Goal: Task Accomplishment & Management: Use online tool/utility

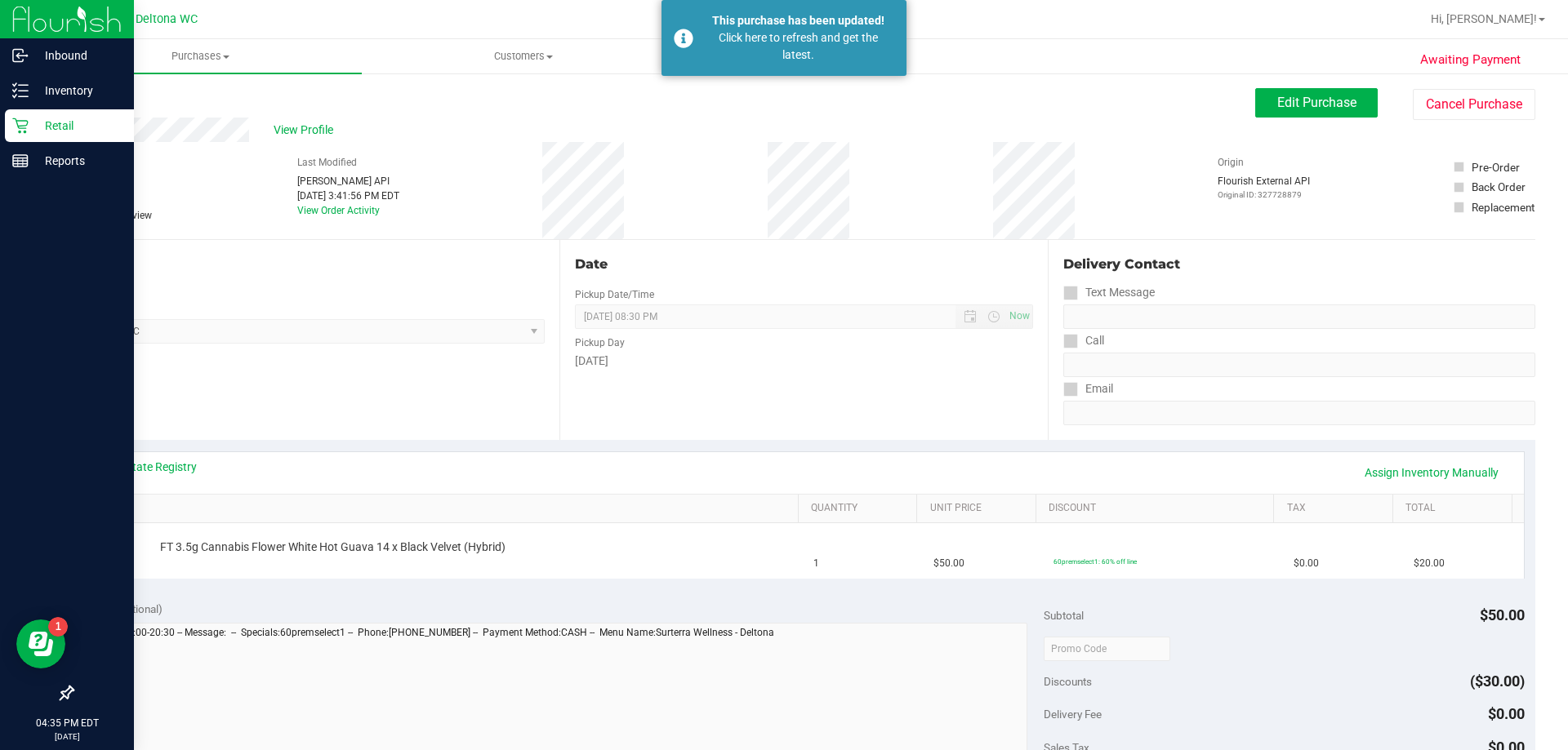
click at [47, 138] on div "Retail" at bounding box center [69, 126] width 129 height 33
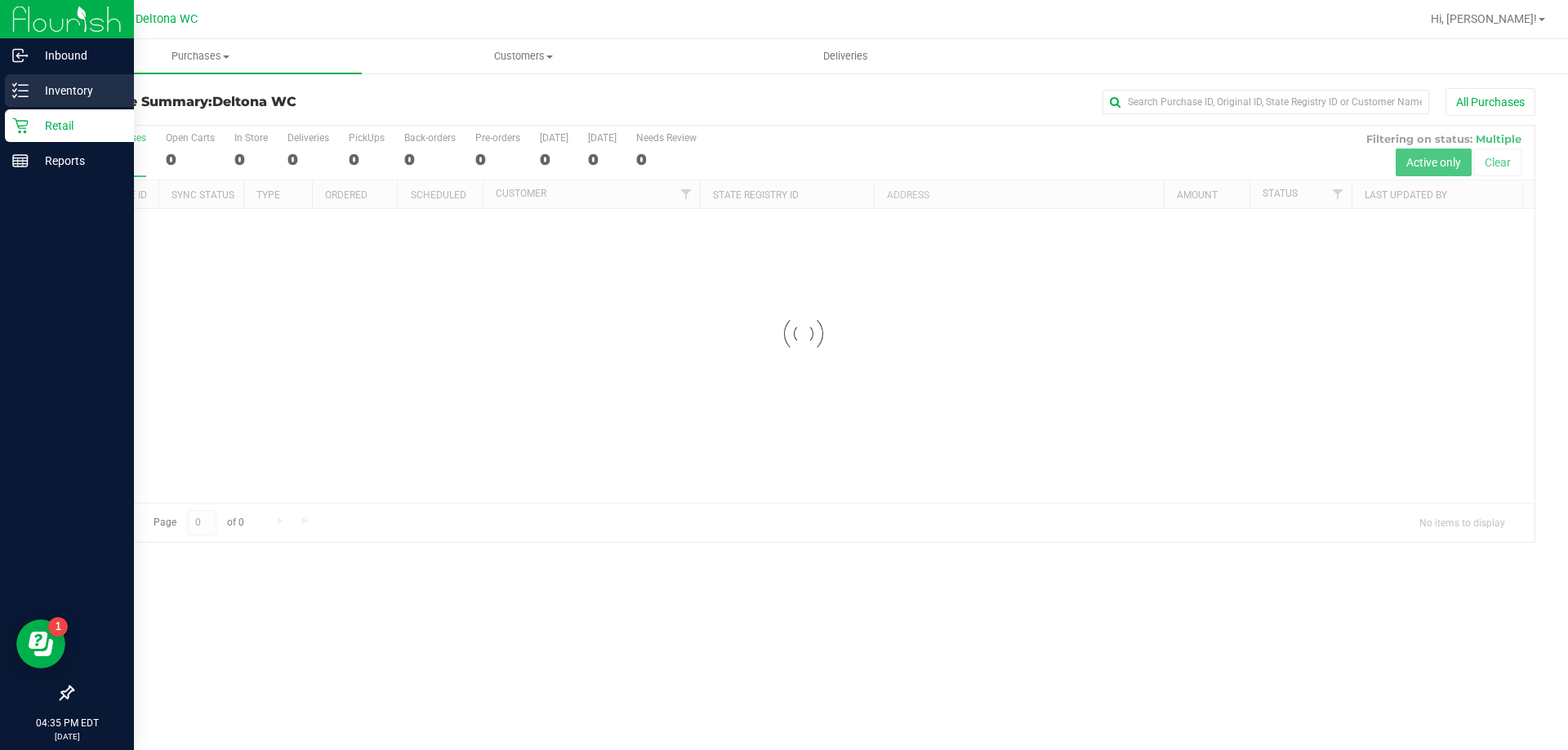
click at [22, 87] on icon at bounding box center [20, 90] width 16 height 16
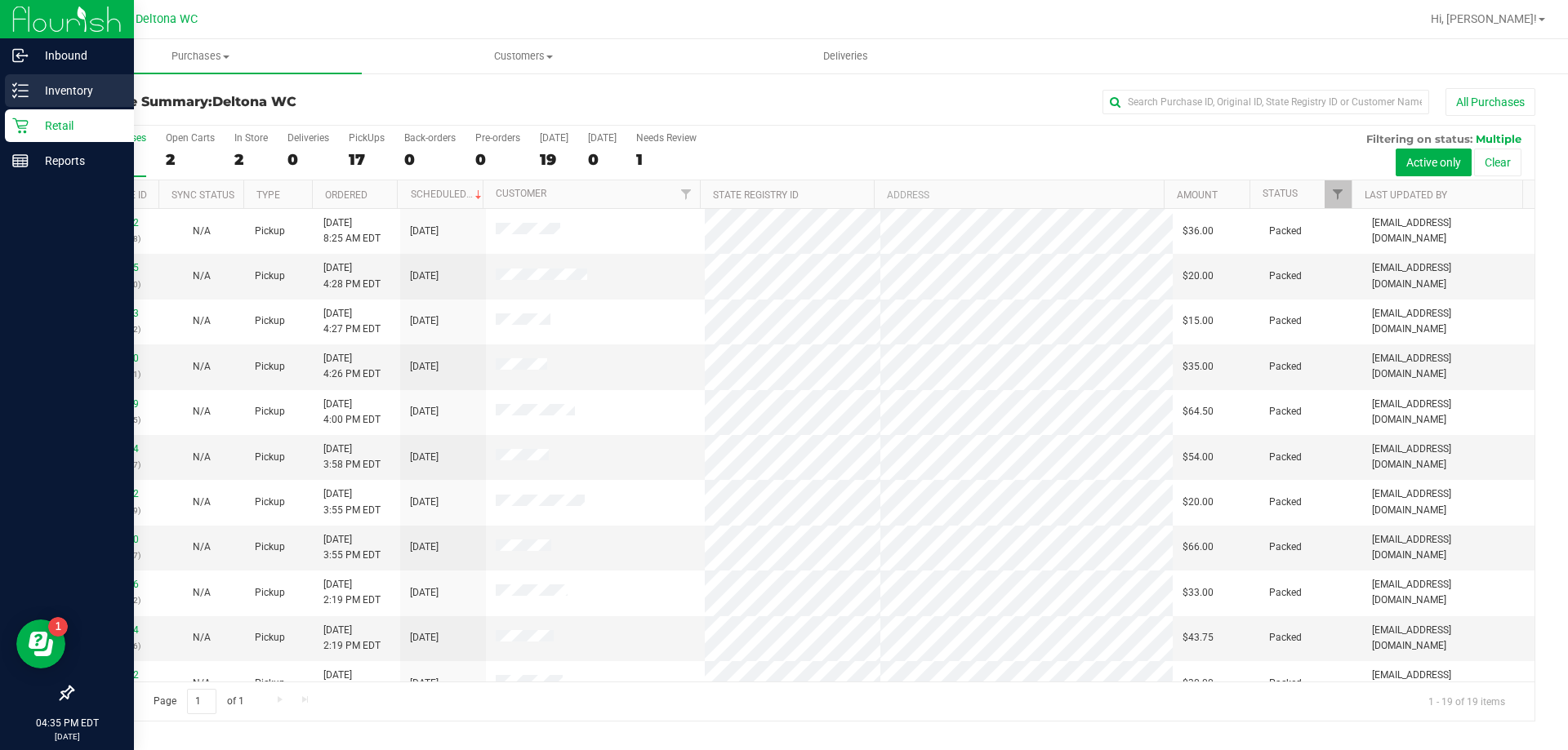
click at [37, 89] on p "Inventory" at bounding box center [77, 91] width 98 height 20
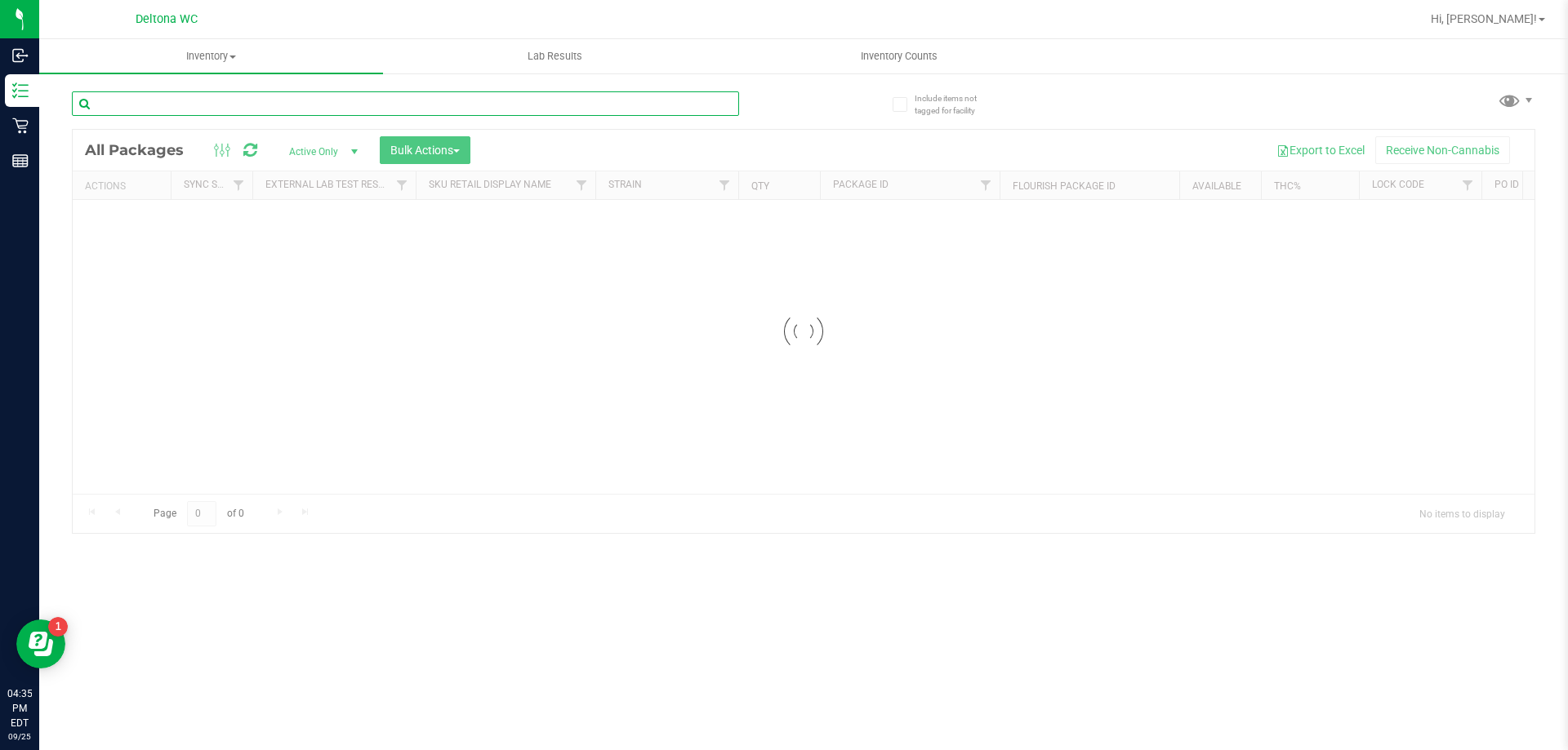
click at [198, 95] on input "text" at bounding box center [406, 103] width 667 height 25
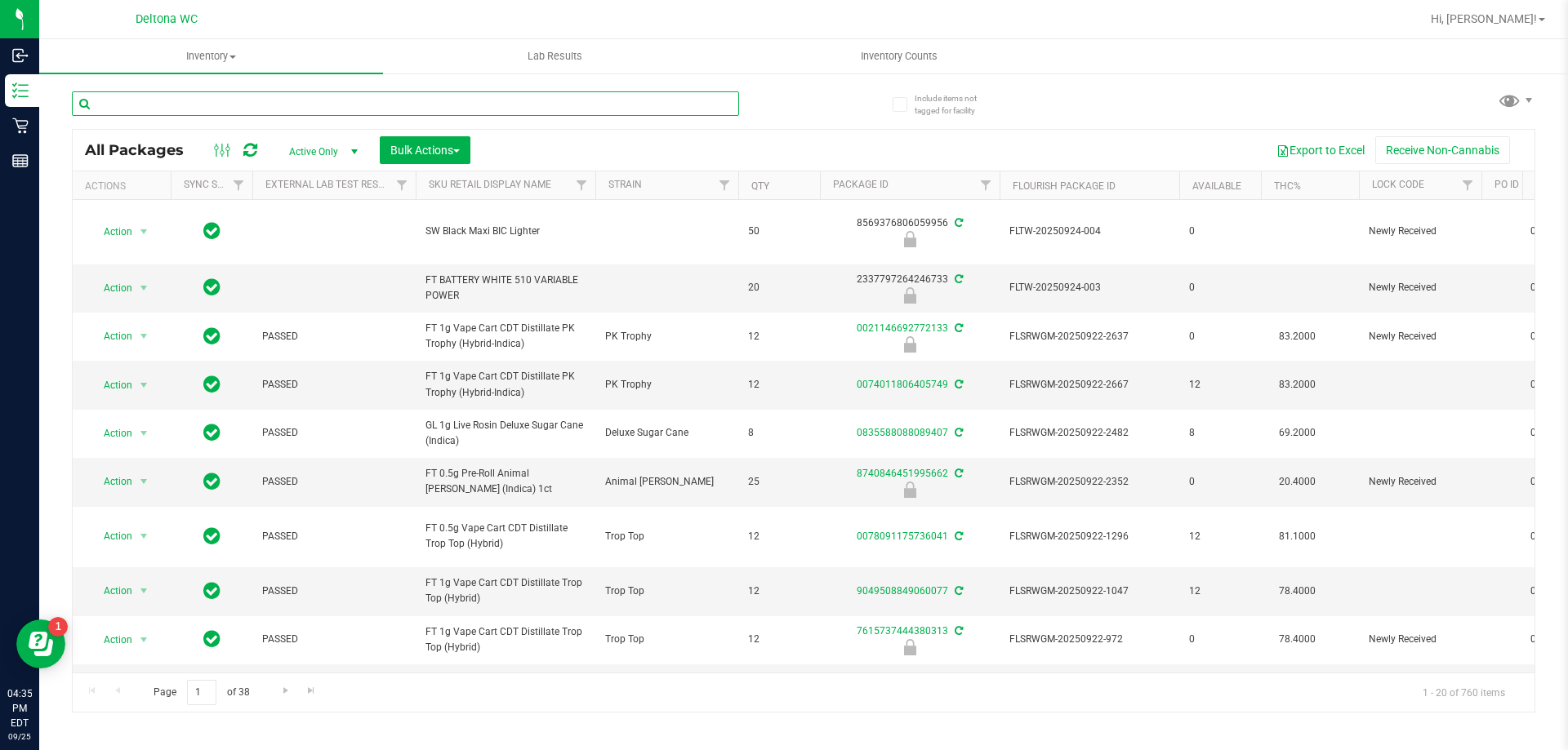
click at [198, 95] on input "text" at bounding box center [406, 103] width 667 height 25
type input "mint"
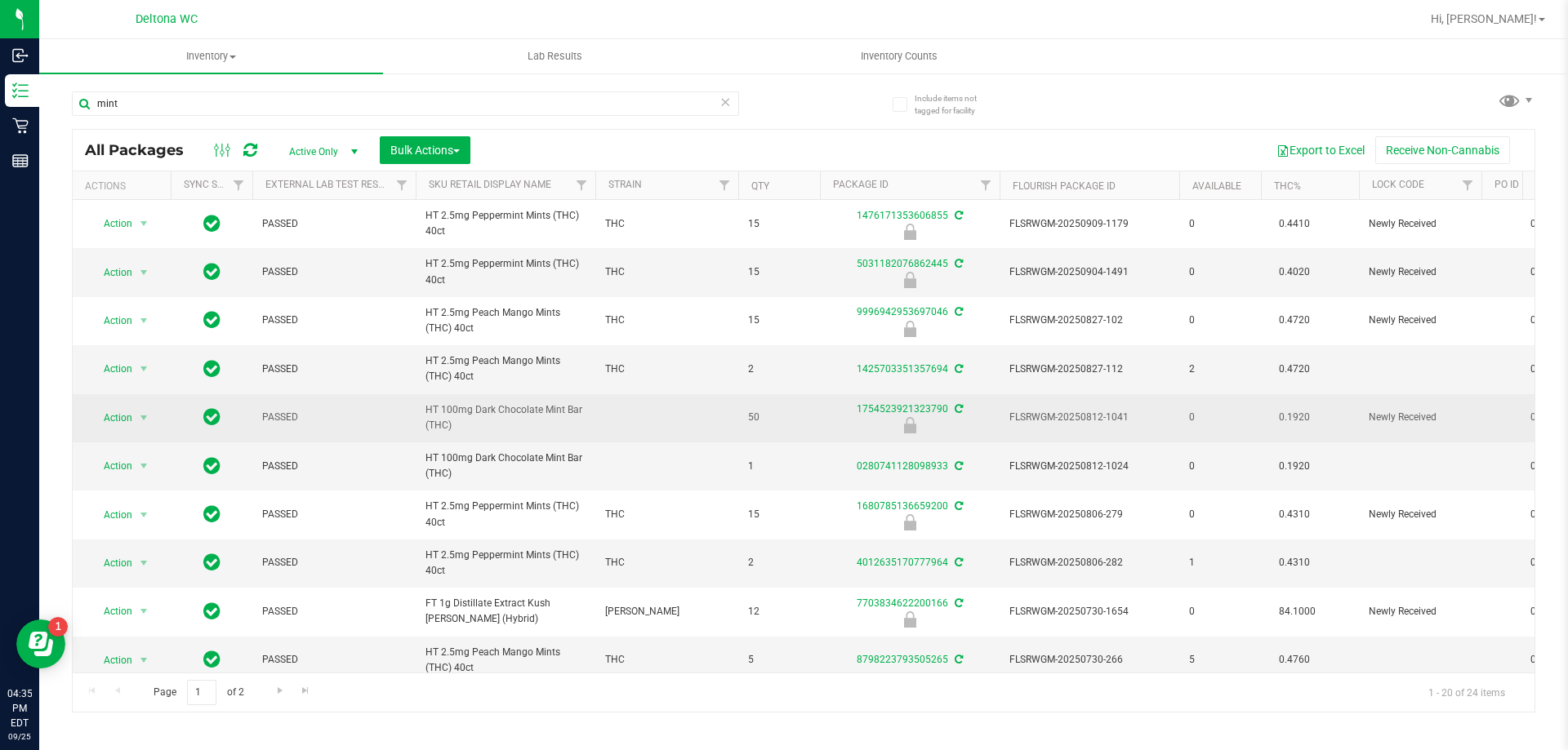
drag, startPoint x: 457, startPoint y: 426, endPoint x: 413, endPoint y: 422, distance: 44.2
click at [413, 422] on tr "Action Action Edit attributes Global inventory Locate package Package audit log…" at bounding box center [1448, 418] width 2752 height 48
click at [412, 420] on td "PASSED" at bounding box center [334, 418] width 163 height 48
drag, startPoint x: 463, startPoint y: 422, endPoint x: 417, endPoint y: 416, distance: 46.4
click at [417, 416] on td "HT 100mg Dark Chocolate Mint Bar (THC)" at bounding box center [505, 418] width 179 height 48
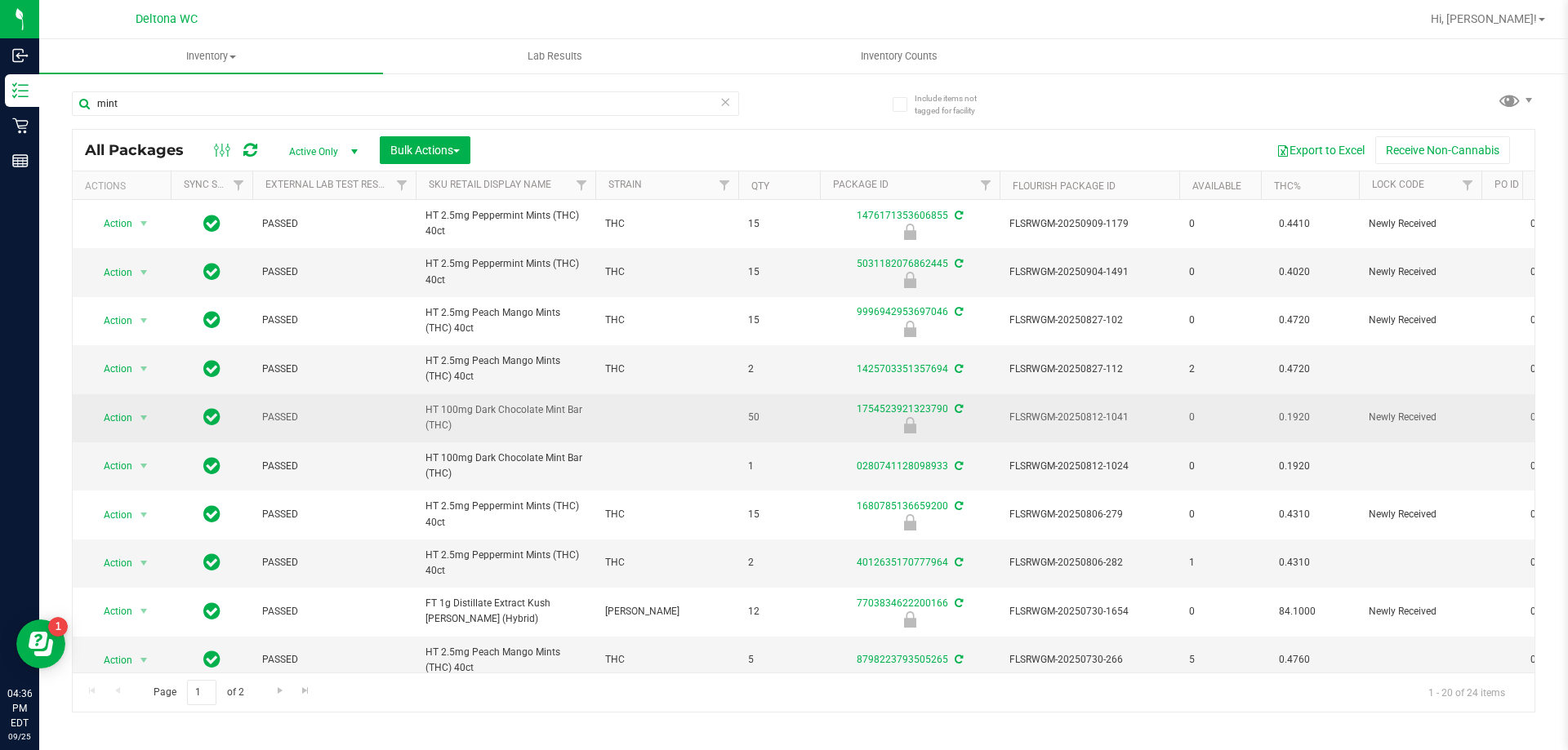
copy span "HT 100mg Dark Chocolate Mint Bar (THC)"
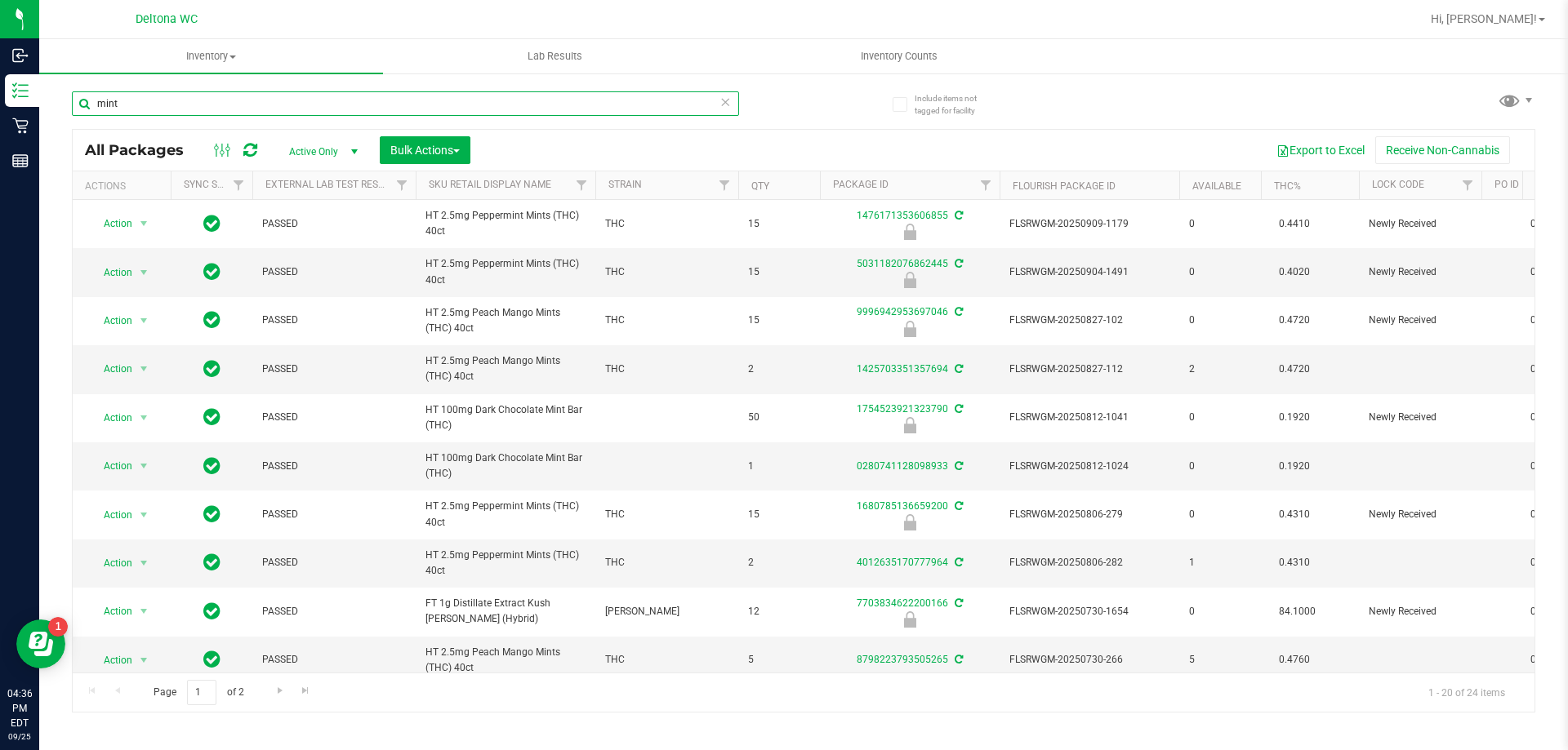
drag, startPoint x: 226, startPoint y: 115, endPoint x: 90, endPoint y: 105, distance: 136.4
click at [90, 105] on input "mint" at bounding box center [406, 103] width 667 height 25
paste input "HT 100mg Dark Chocolate Mint Bar (THC)"
type input "HT 100mg Dark Chocolate Mint Bar (THC)"
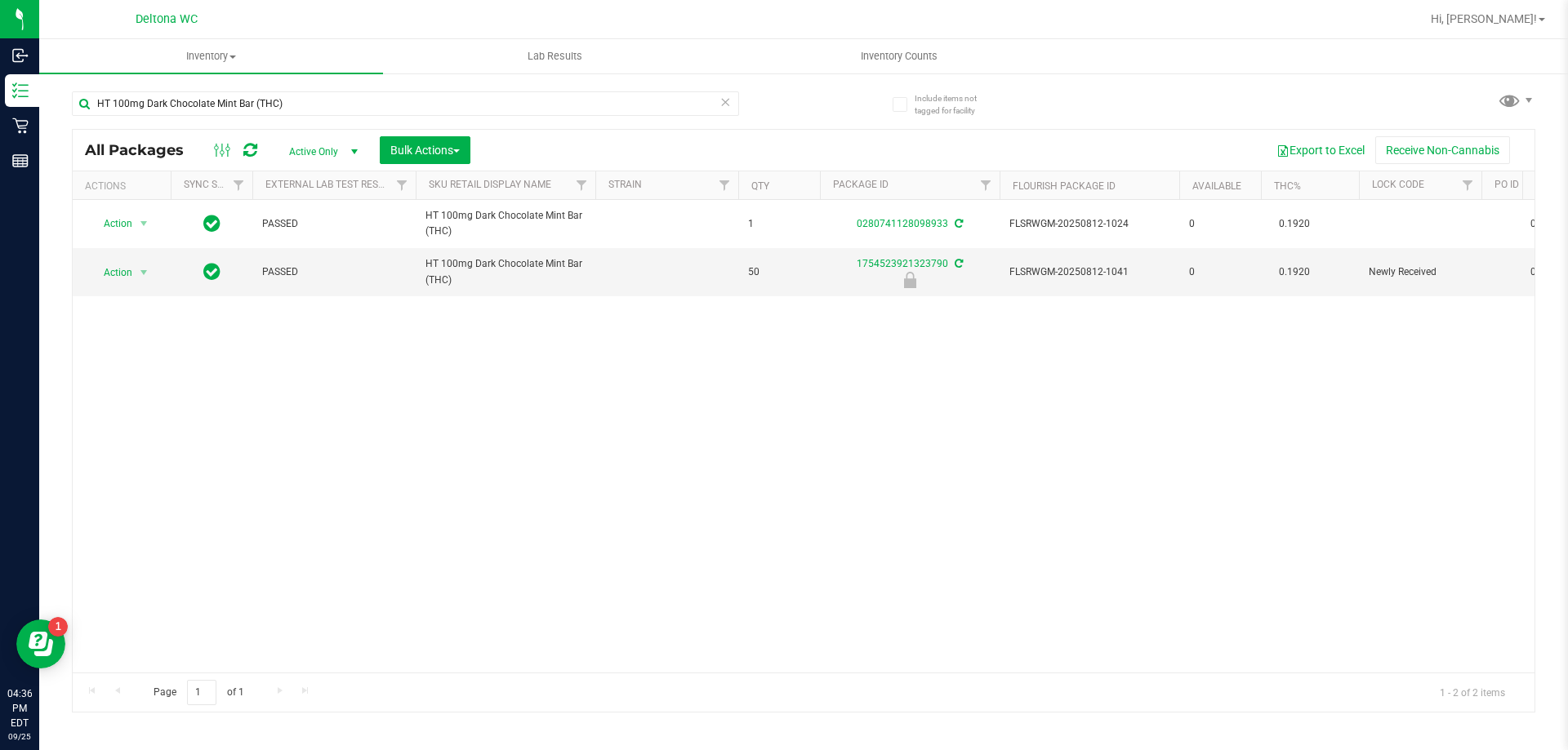
click at [643, 448] on div "Action Action Create package Edit attributes Global inventory Locate package Lo…" at bounding box center [803, 436] width 1461 height 473
click at [462, 443] on div "Action Action Create package Edit attributes Global inventory Locate package Lo…" at bounding box center [803, 436] width 1461 height 473
click at [337, 385] on div "Action Action Create package Edit attributes Global inventory Locate package Lo…" at bounding box center [803, 436] width 1461 height 473
click at [138, 277] on span "select" at bounding box center [144, 272] width 13 height 13
click at [133, 454] on li "Unlock package" at bounding box center [143, 466] width 105 height 25
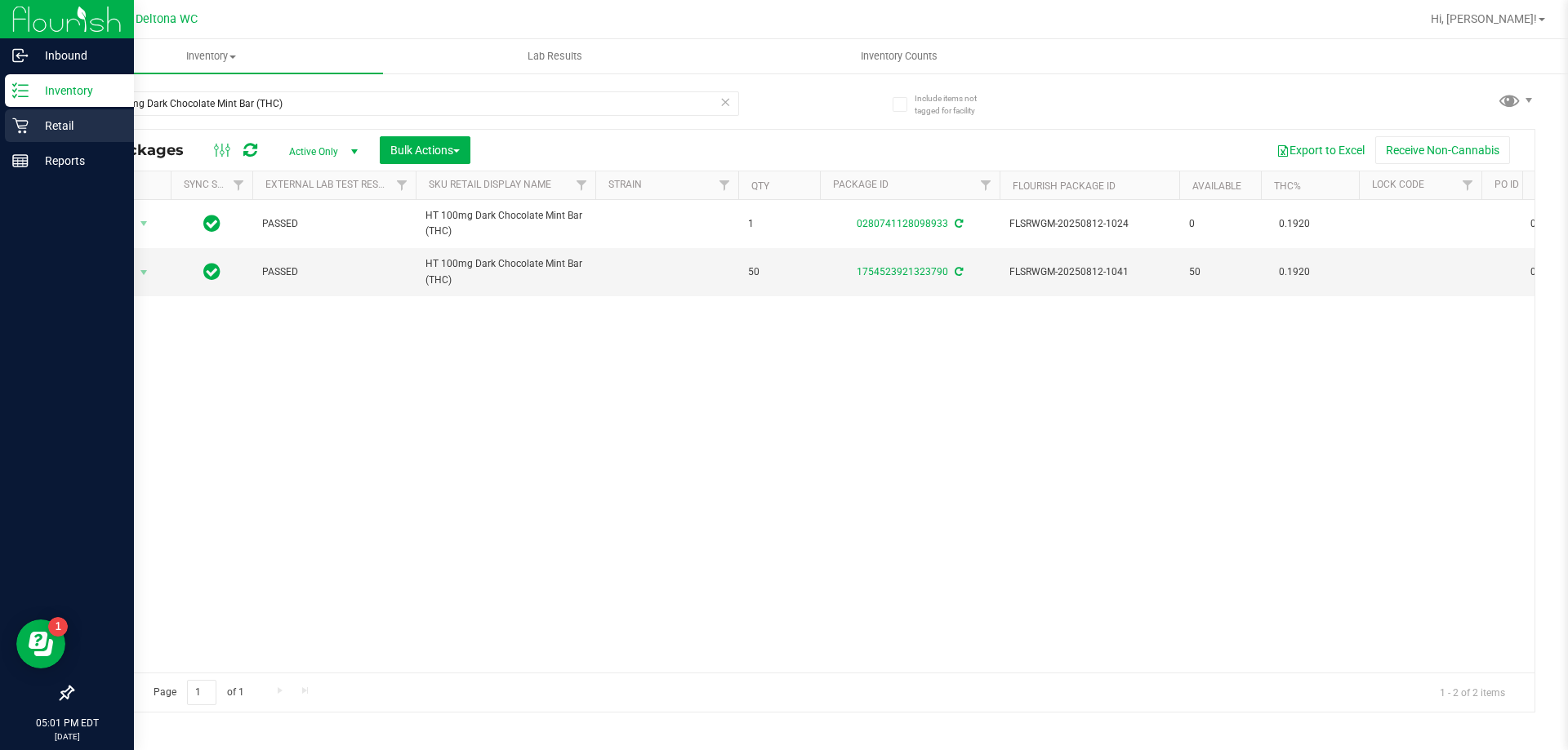
click at [31, 118] on p "Retail" at bounding box center [77, 126] width 98 height 20
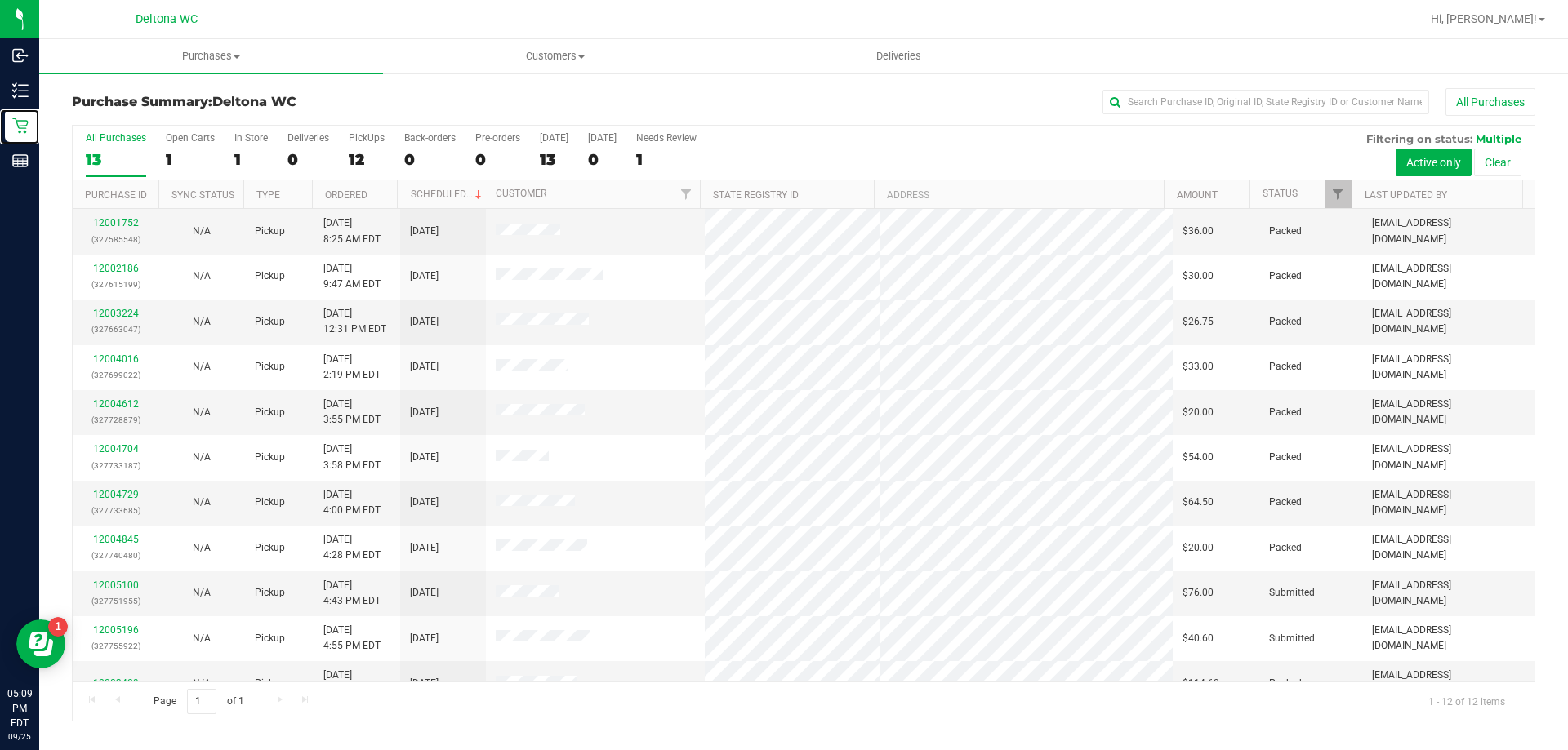
scroll to position [69, 0]
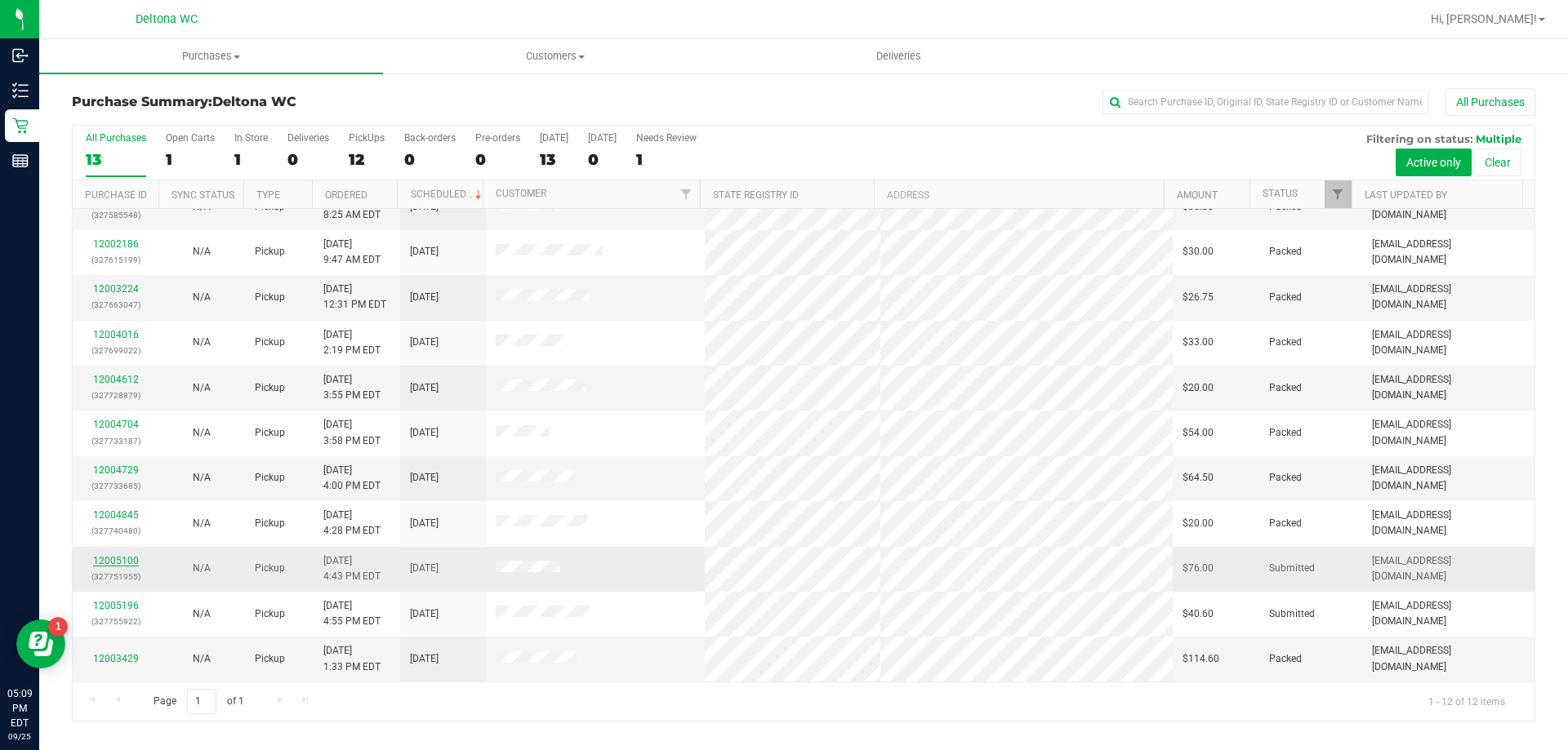
click at [128, 558] on link "12005100" at bounding box center [116, 561] width 46 height 12
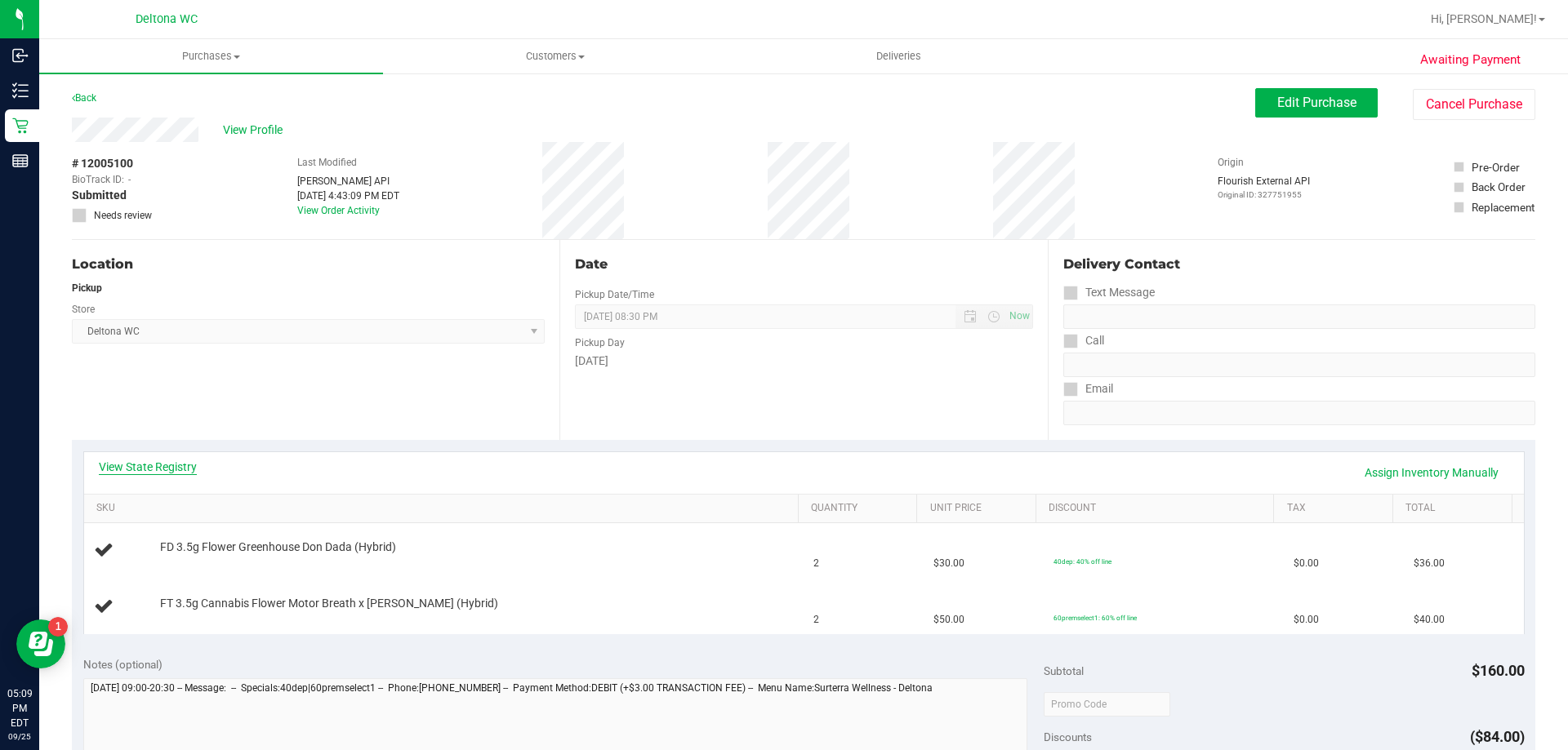
click at [131, 468] on link "View State Registry" at bounding box center [147, 467] width 98 height 16
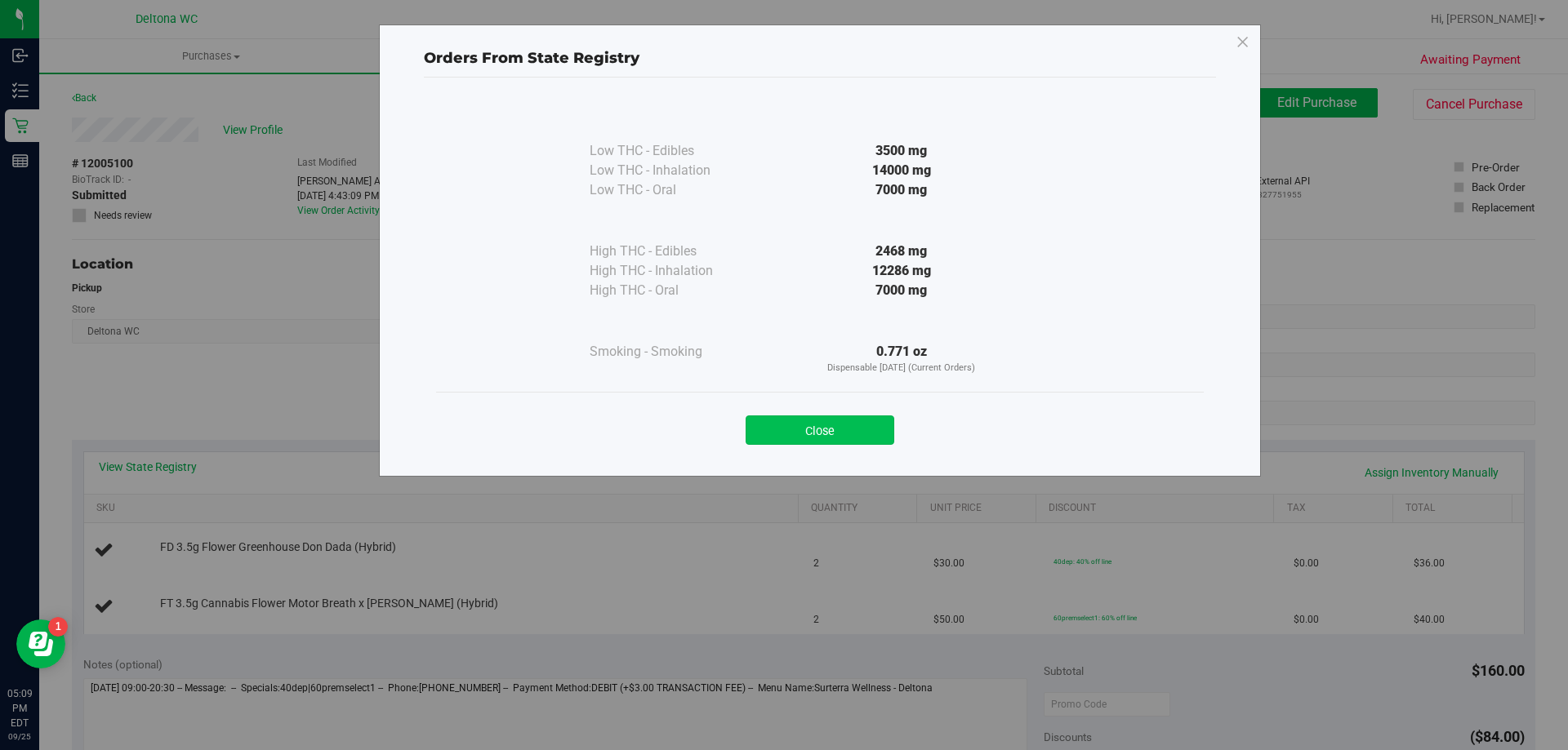
click at [859, 432] on button "Close" at bounding box center [820, 430] width 148 height 30
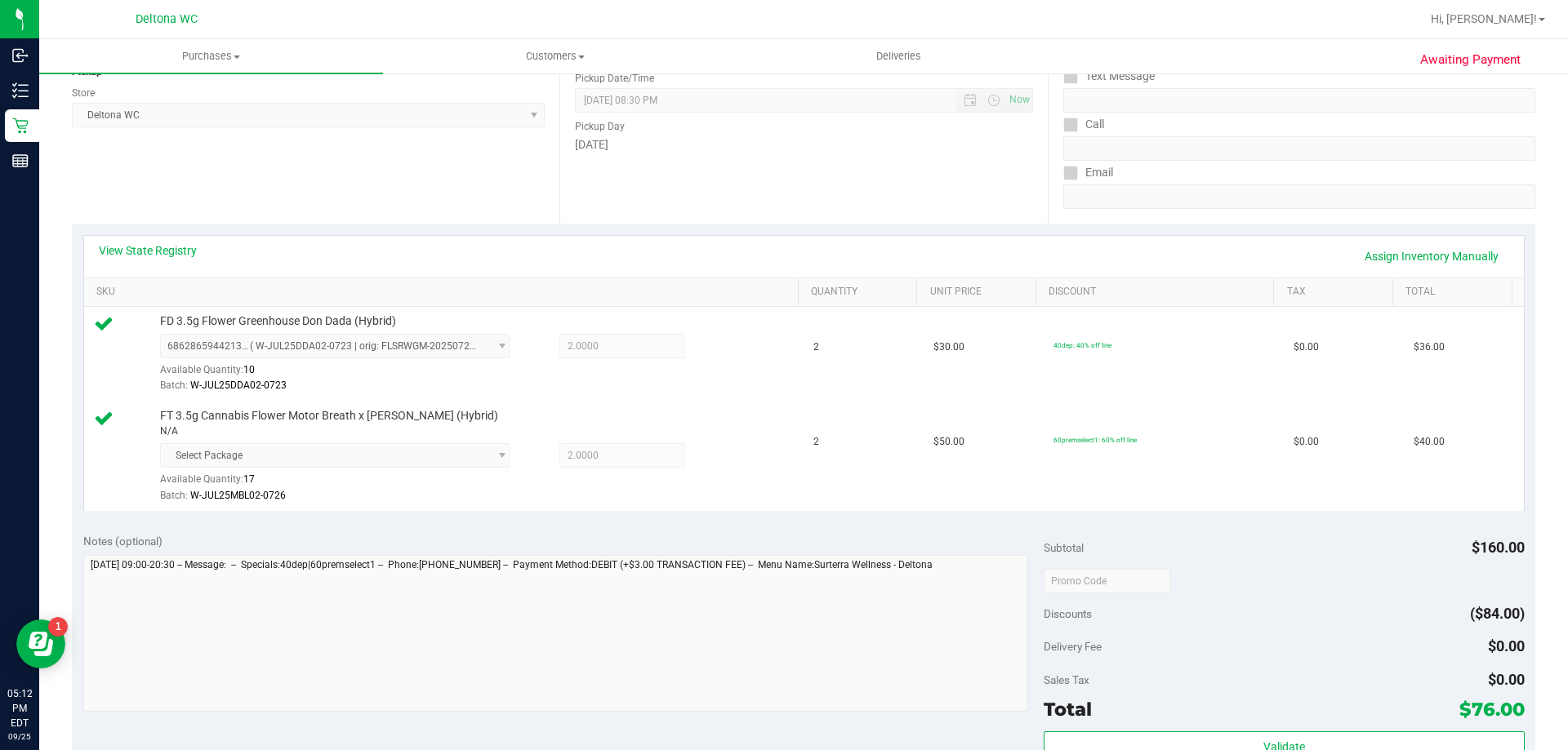
scroll to position [289, 0]
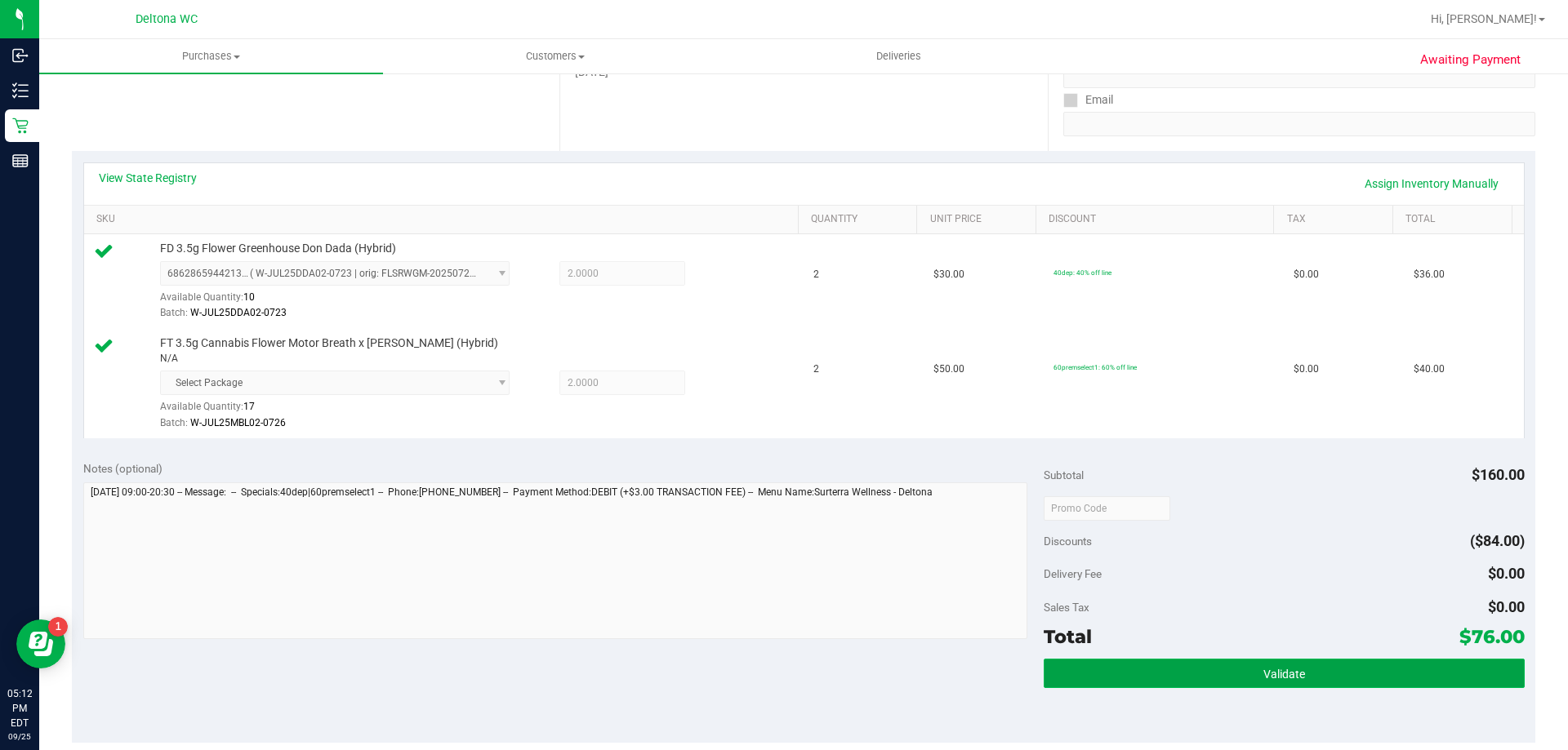
click at [1224, 667] on button "Validate" at bounding box center [1283, 674] width 480 height 30
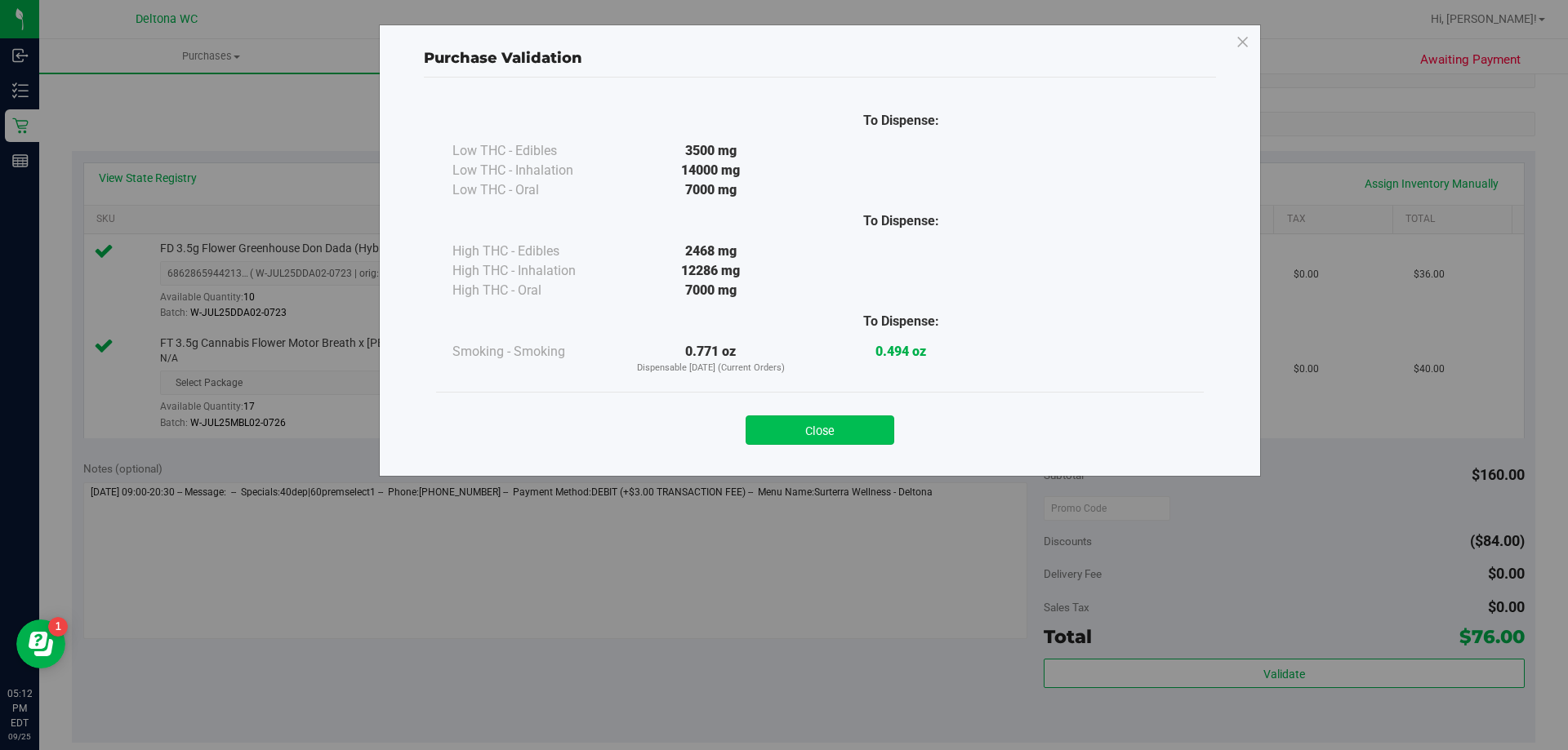
click at [804, 438] on button "Close" at bounding box center [820, 430] width 148 height 30
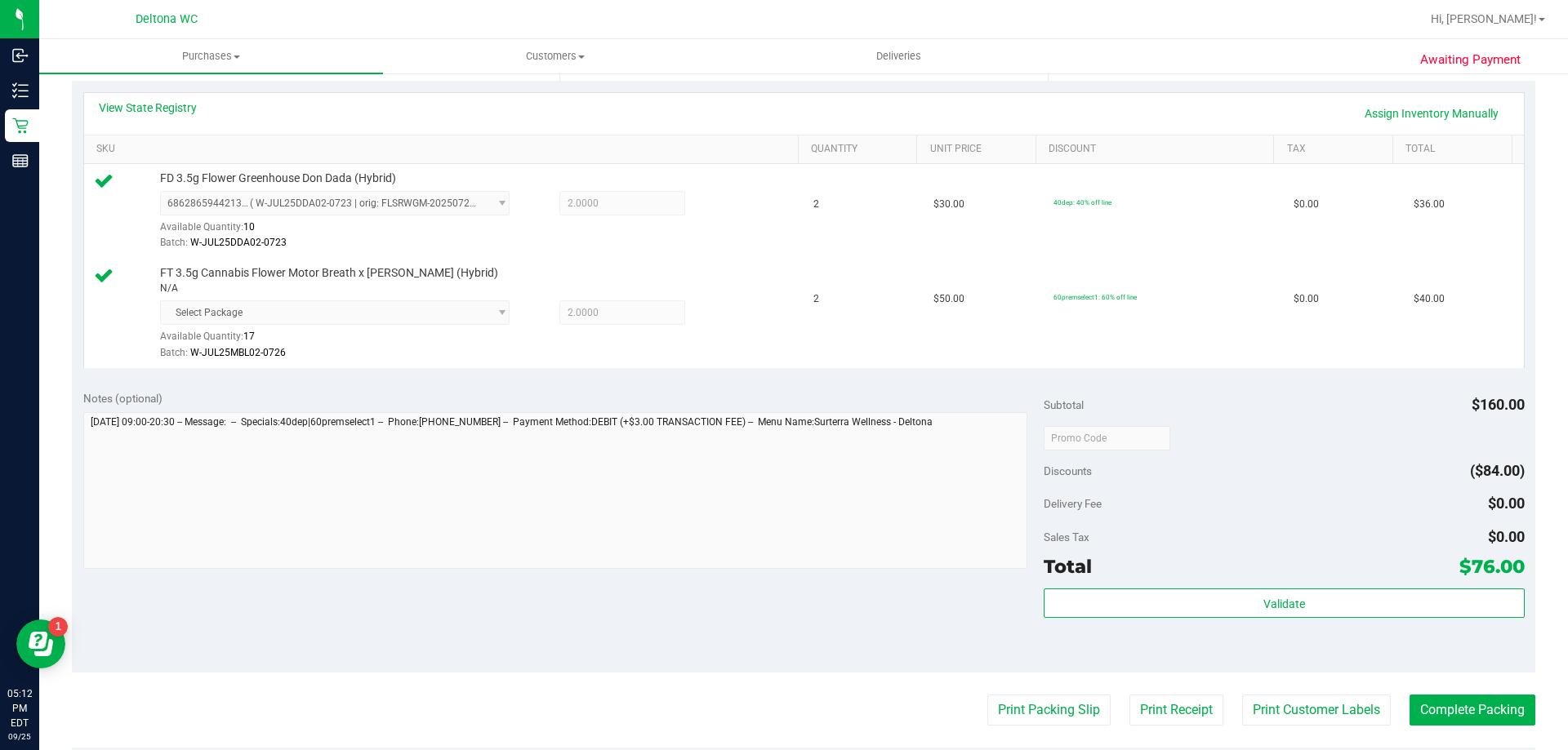
scroll to position [366, 0]
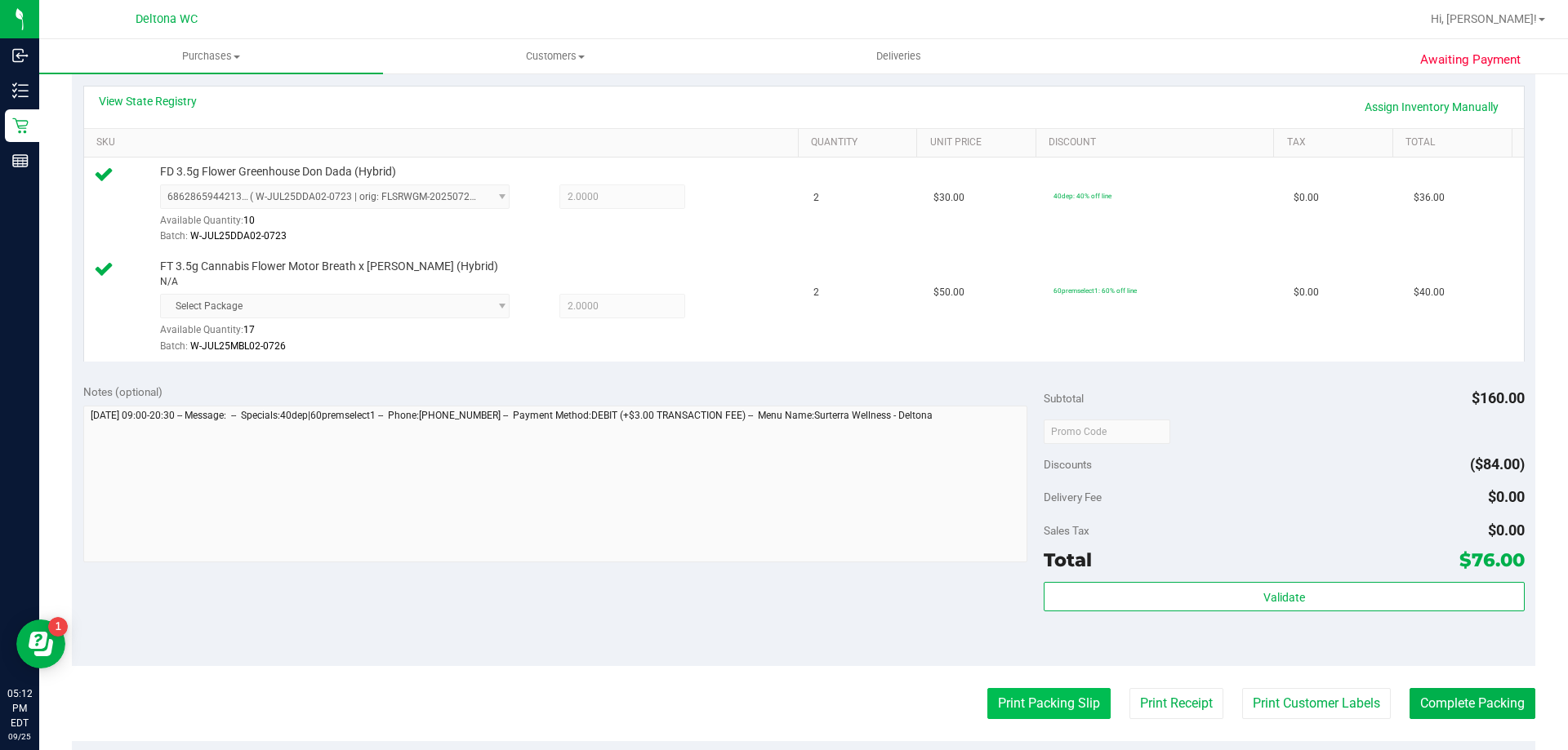
click at [1047, 696] on button "Print Packing Slip" at bounding box center [1048, 703] width 124 height 31
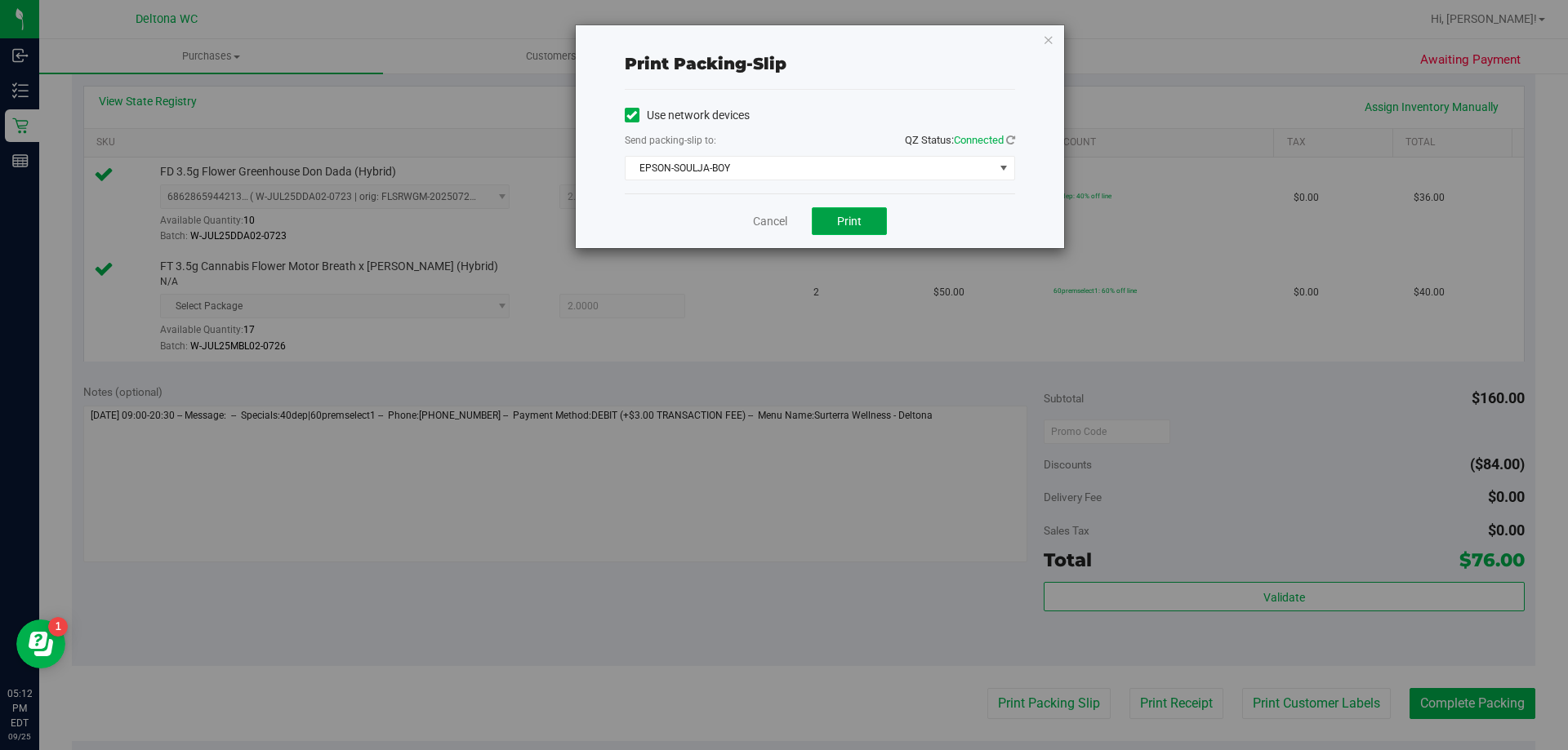
click at [849, 222] on span "Print" at bounding box center [848, 221] width 25 height 13
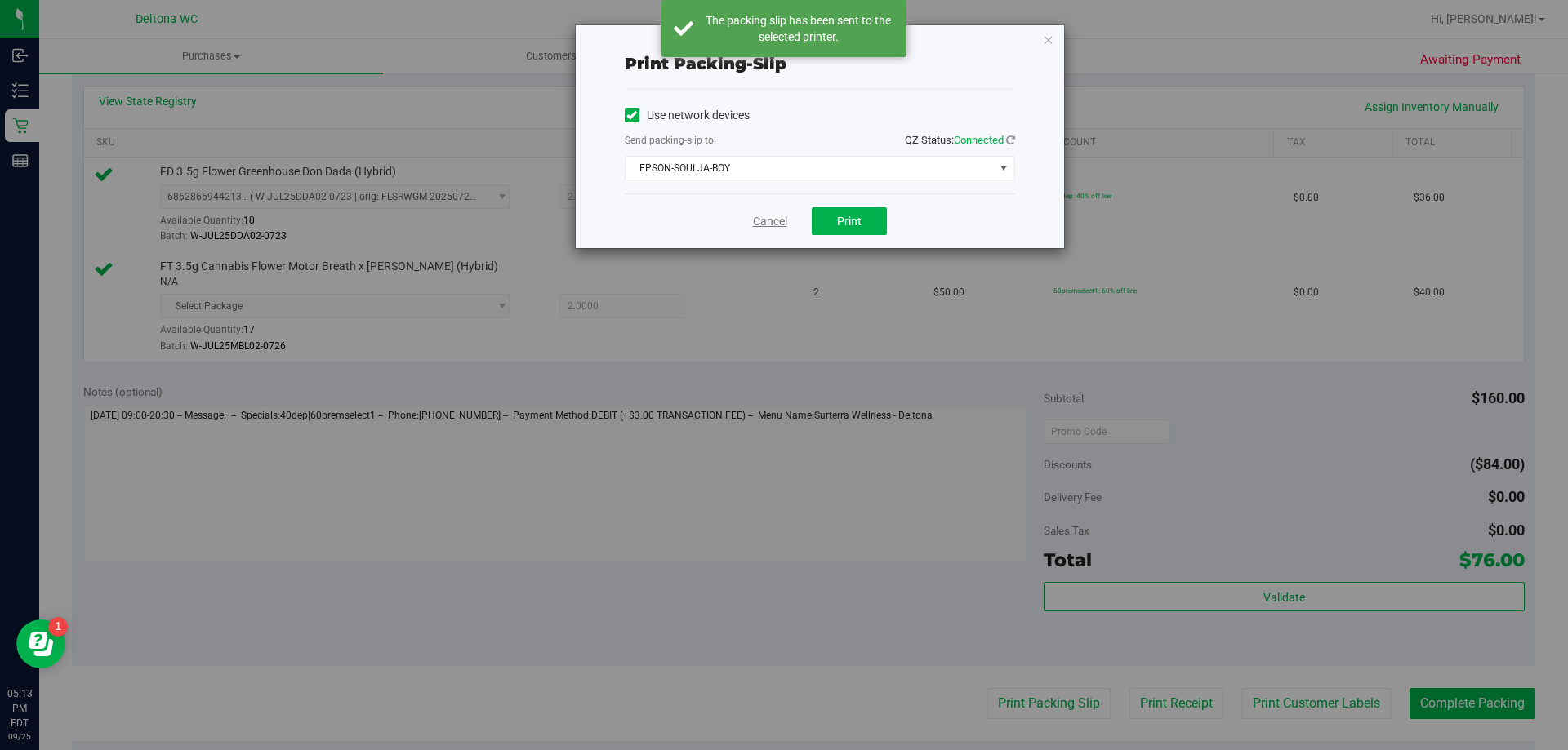
click at [770, 225] on link "Cancel" at bounding box center [769, 221] width 35 height 17
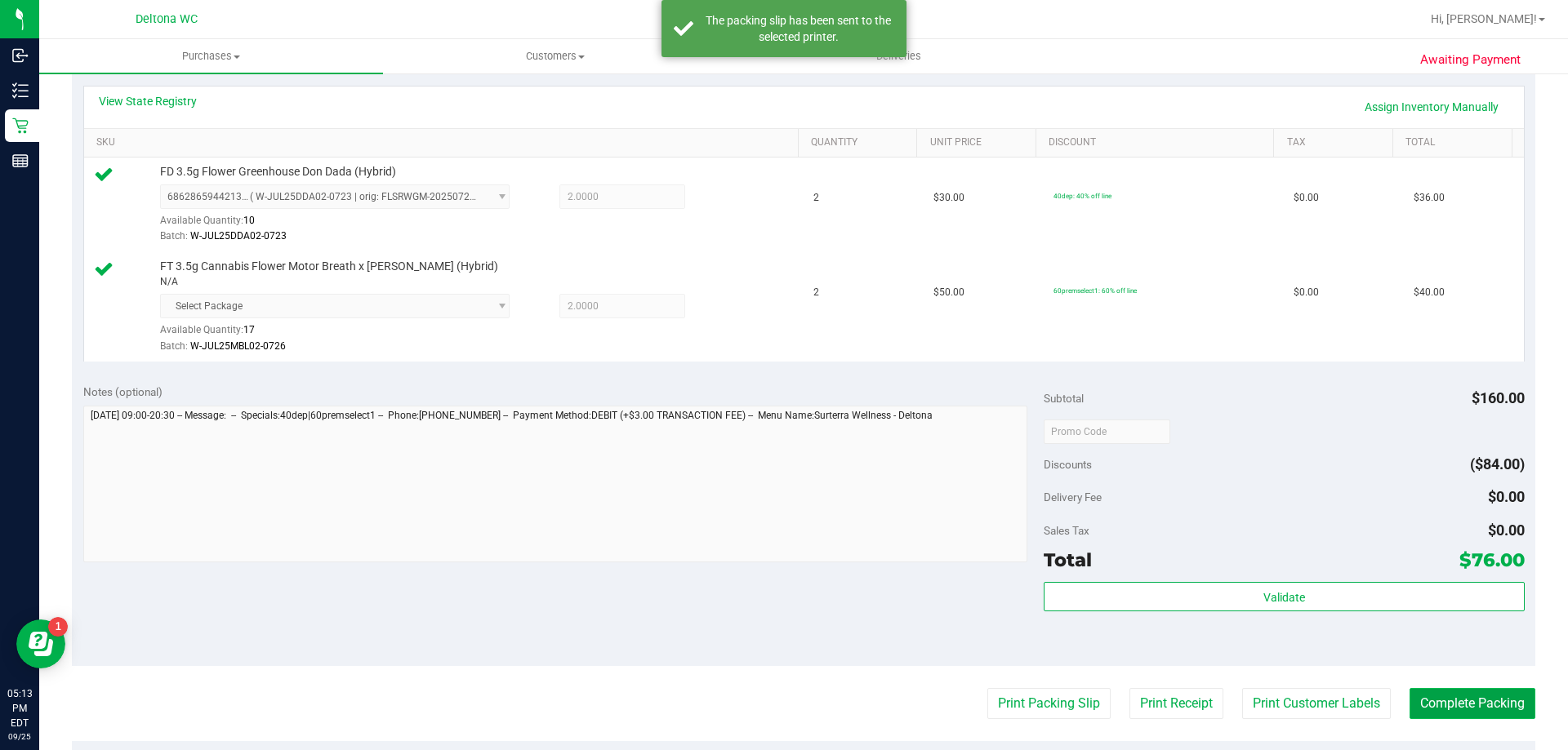
click at [1460, 693] on button "Complete Packing" at bounding box center [1472, 703] width 126 height 31
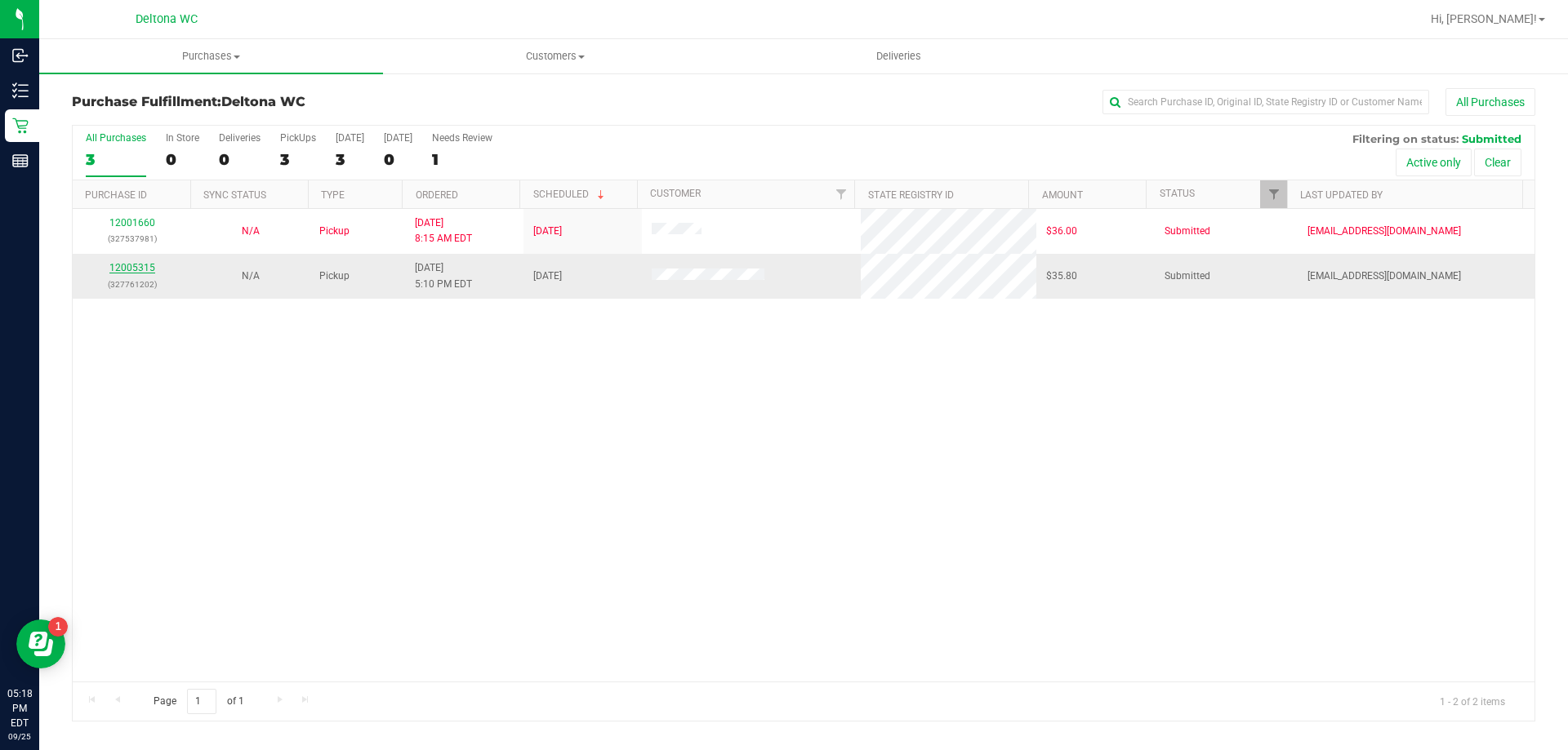
click at [121, 269] on link "12005315" at bounding box center [133, 268] width 46 height 12
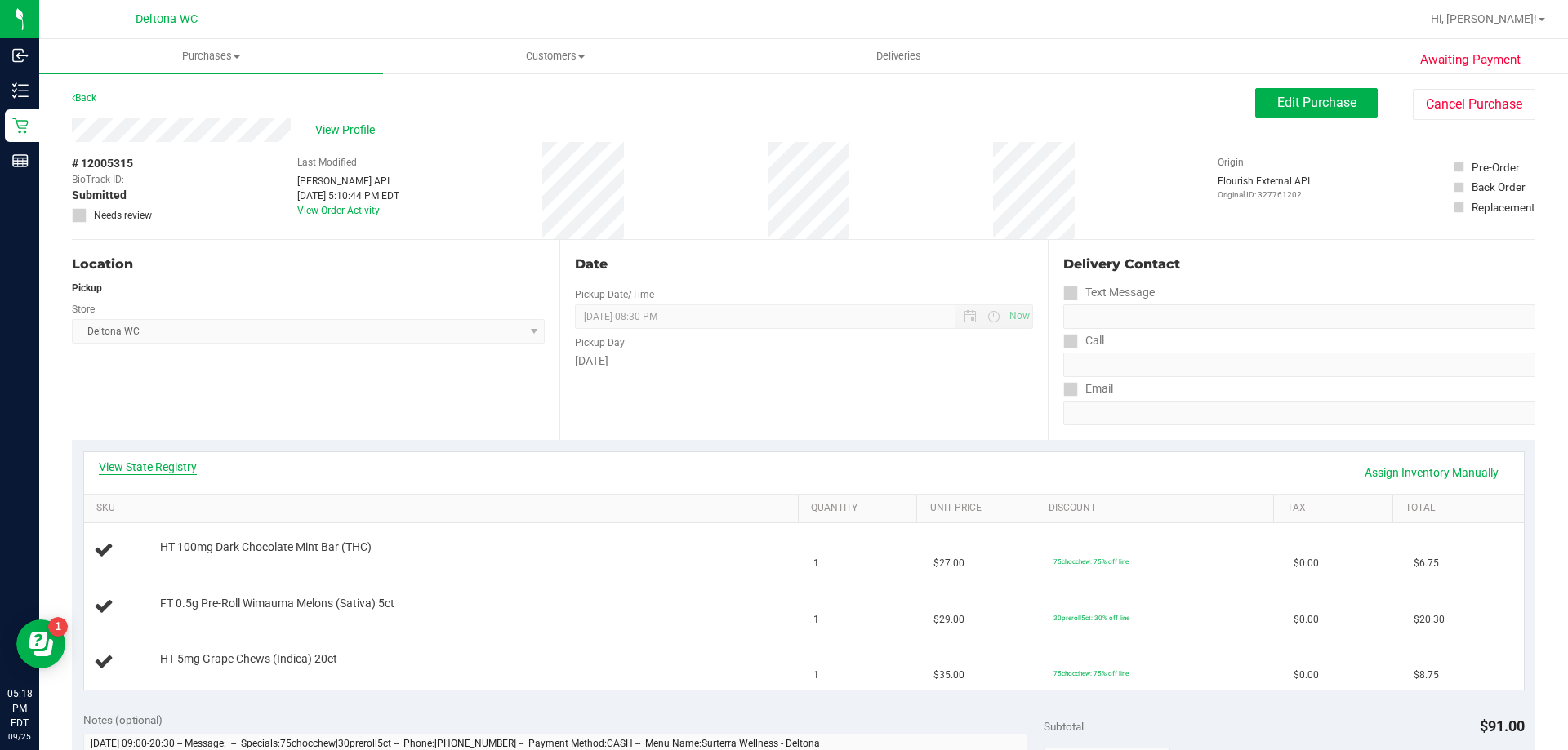
click at [167, 469] on link "View State Registry" at bounding box center [147, 467] width 98 height 16
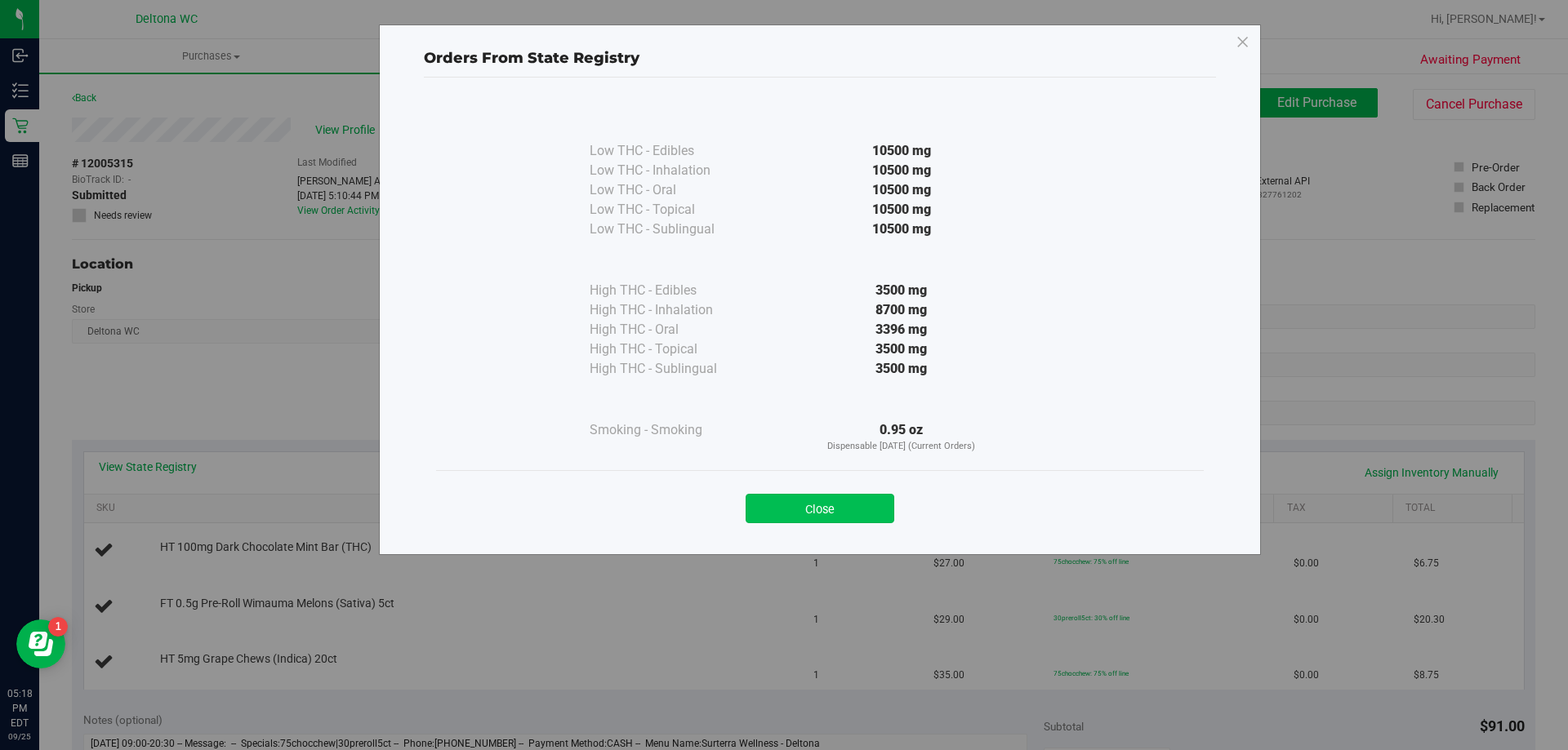
click at [854, 512] on button "Close" at bounding box center [820, 509] width 148 height 30
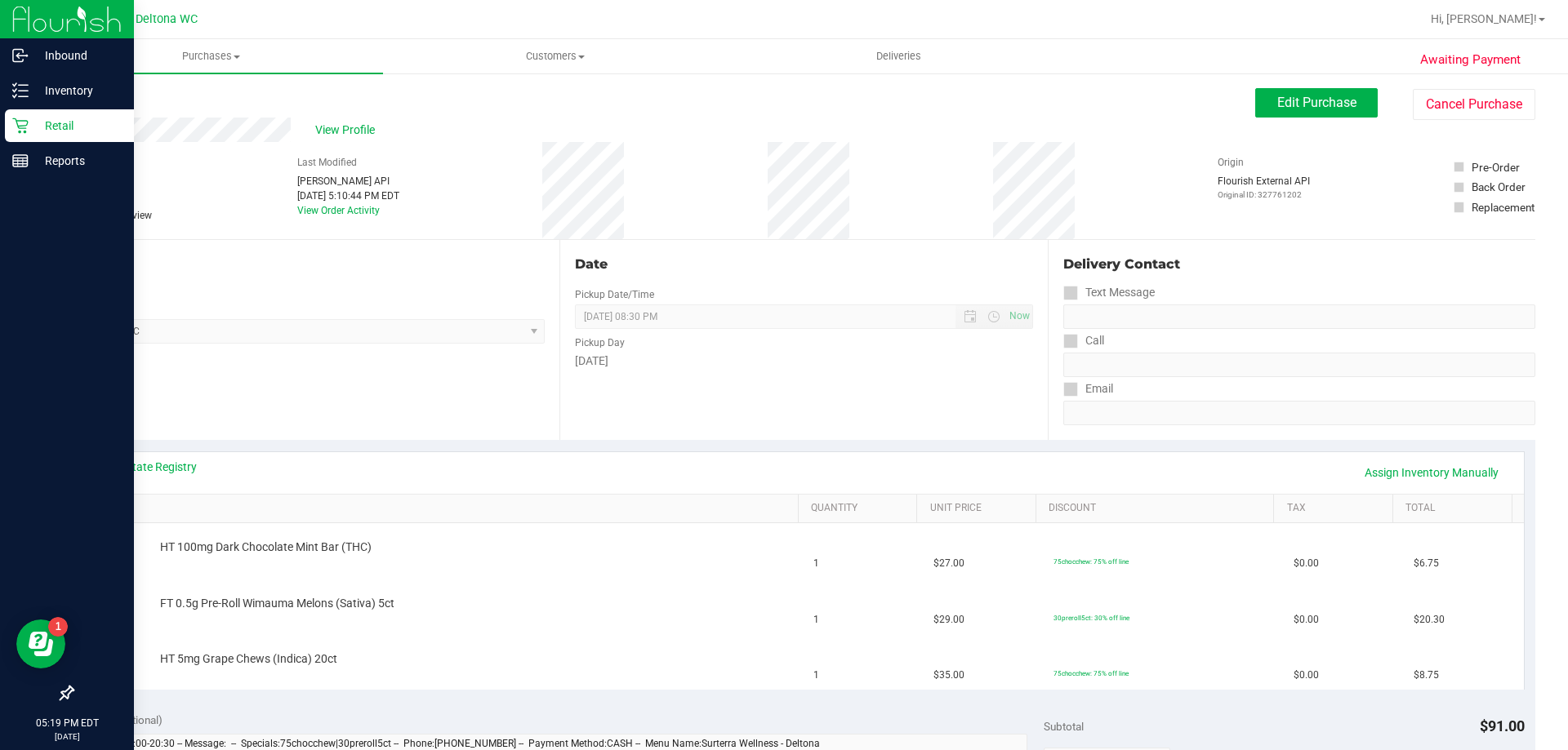
click at [31, 124] on p "Retail" at bounding box center [77, 126] width 98 height 20
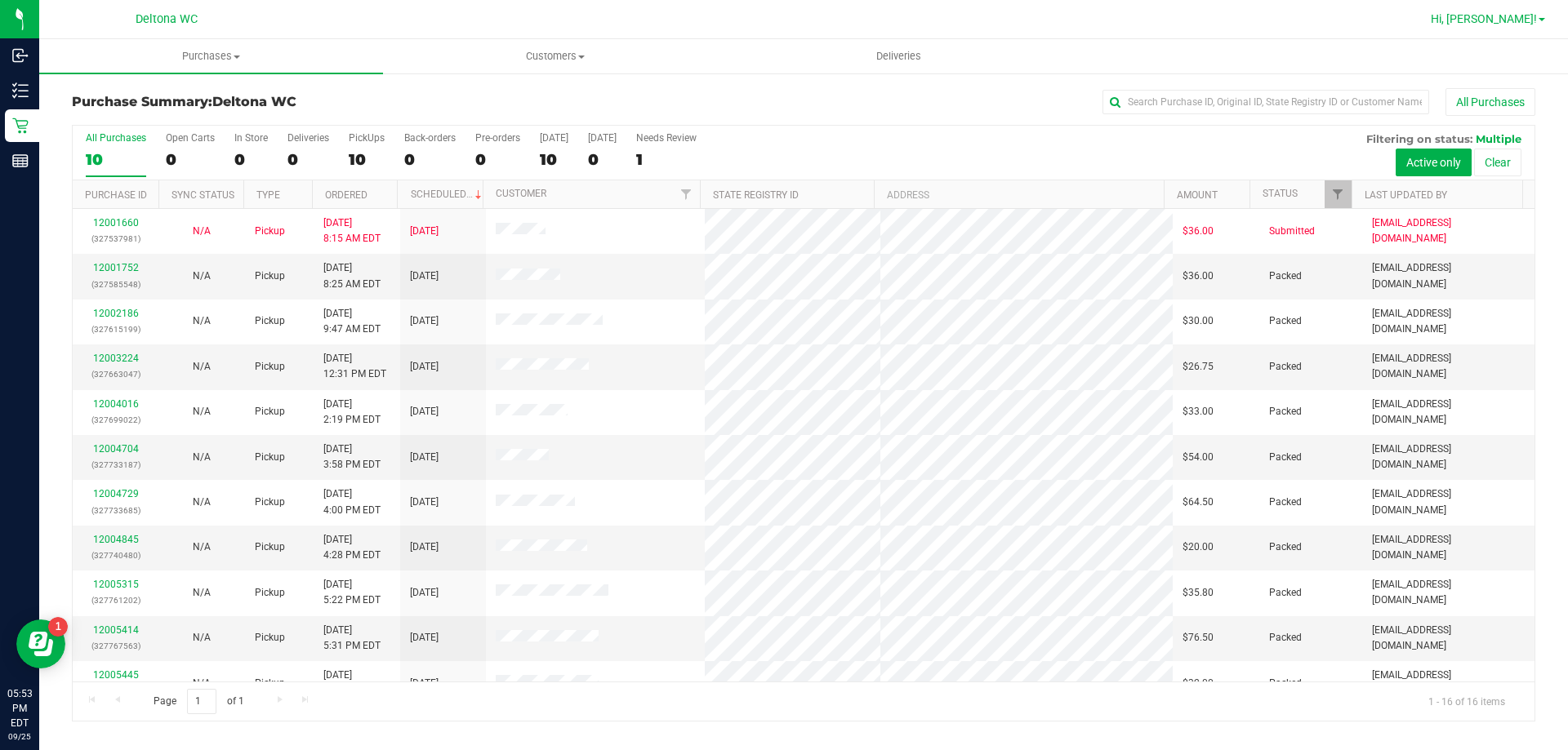
click at [1491, 27] on link "Hi, [PERSON_NAME]!" at bounding box center [1487, 19] width 128 height 17
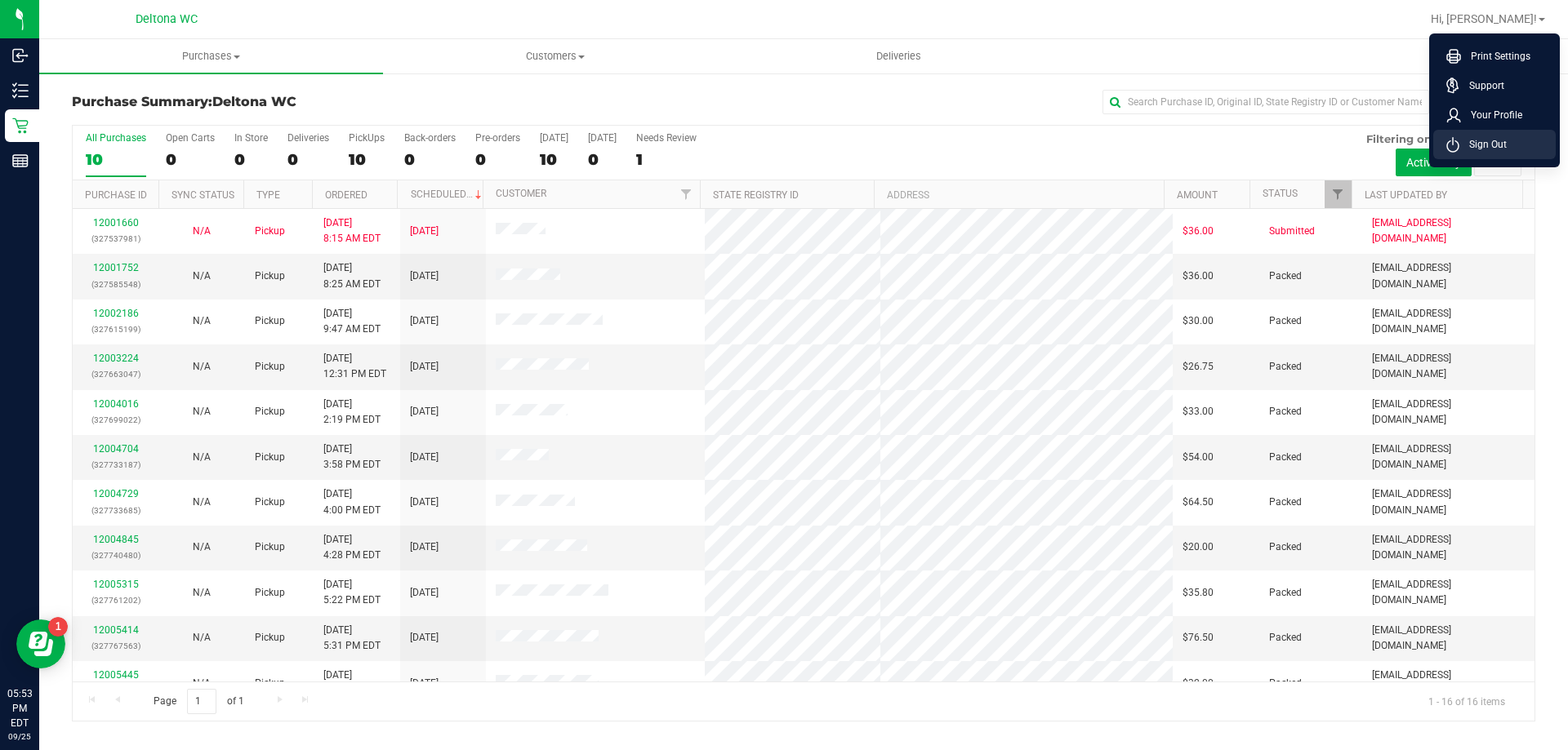
click at [1480, 138] on span "Sign Out" at bounding box center [1483, 144] width 48 height 16
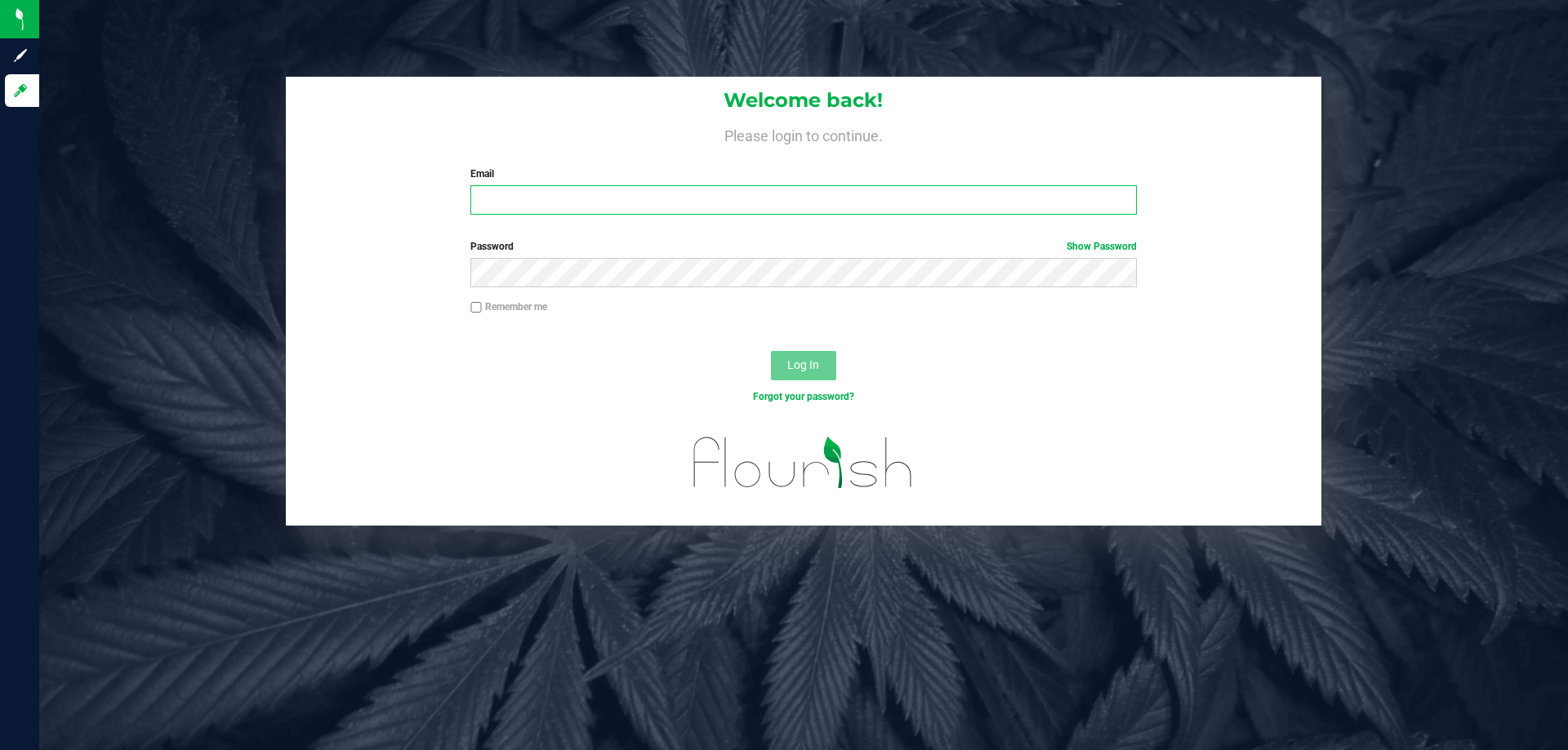
click at [836, 201] on input "Email" at bounding box center [803, 200] width 665 height 30
type input "[EMAIL_ADDRESS][DOMAIN_NAME]"
click at [771, 351] on button "Log In" at bounding box center [804, 366] width 65 height 30
